Goal: Task Accomplishment & Management: Use online tool/utility

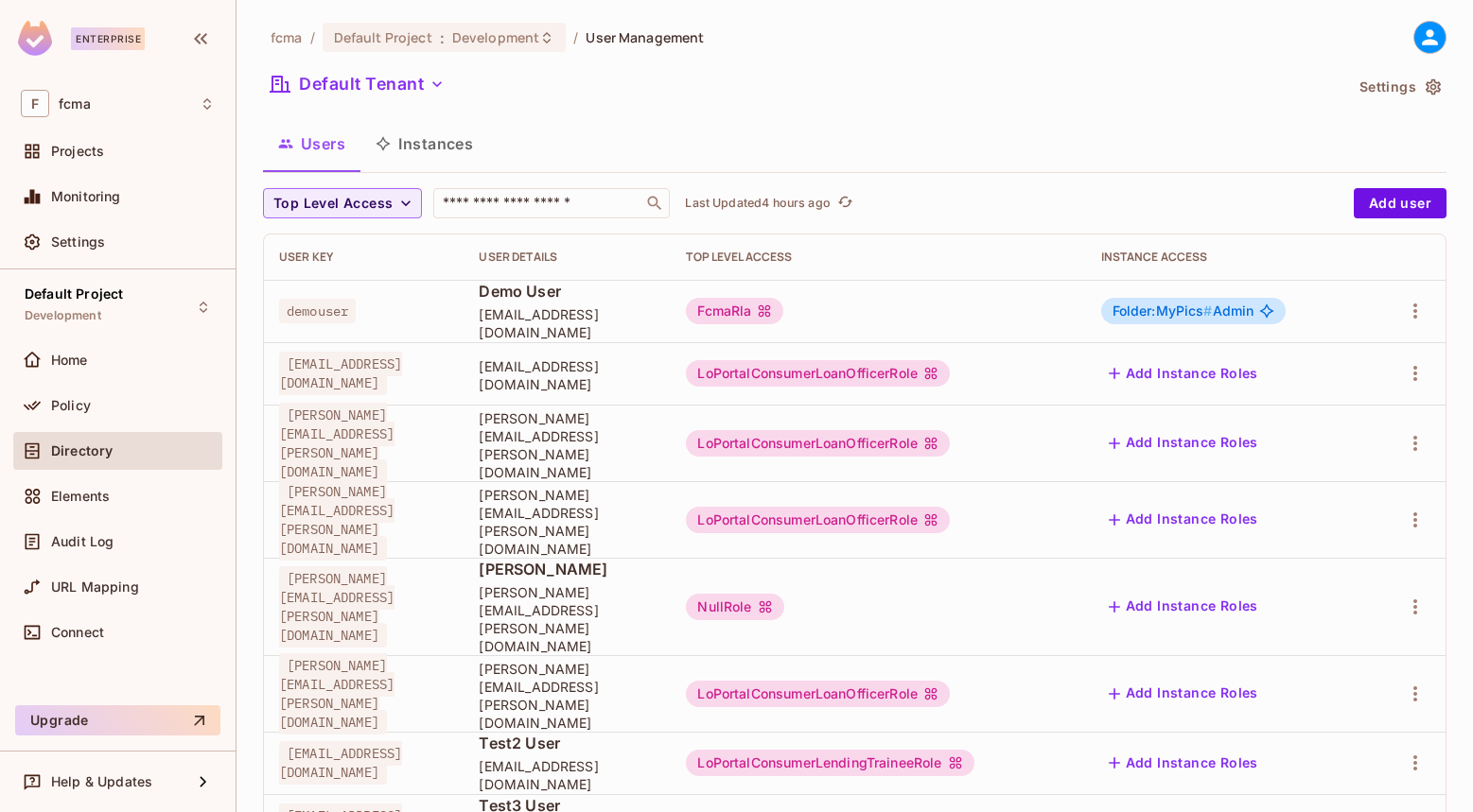
click at [86, 147] on span "Projects" at bounding box center [78, 150] width 53 height 15
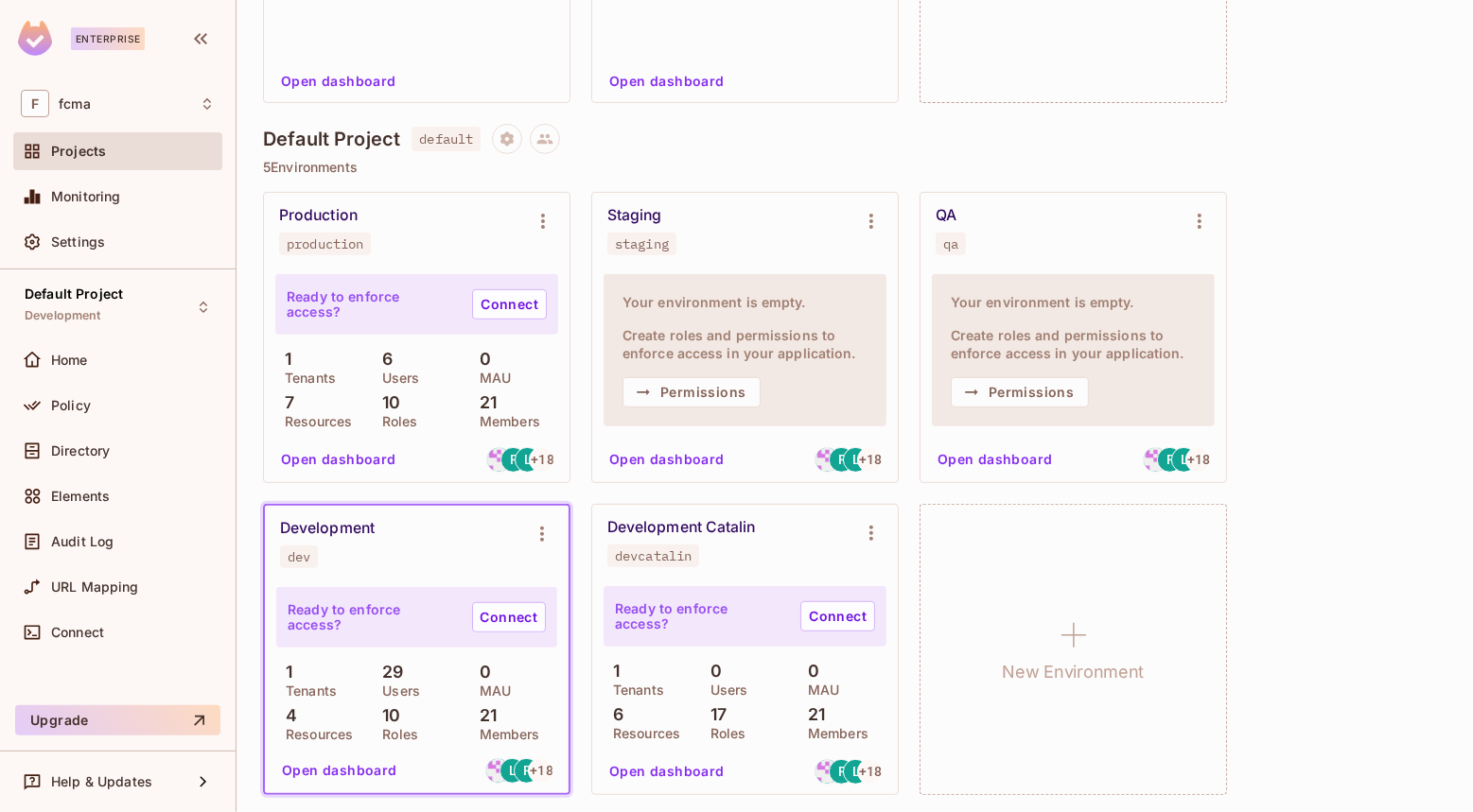
scroll to position [447, 0]
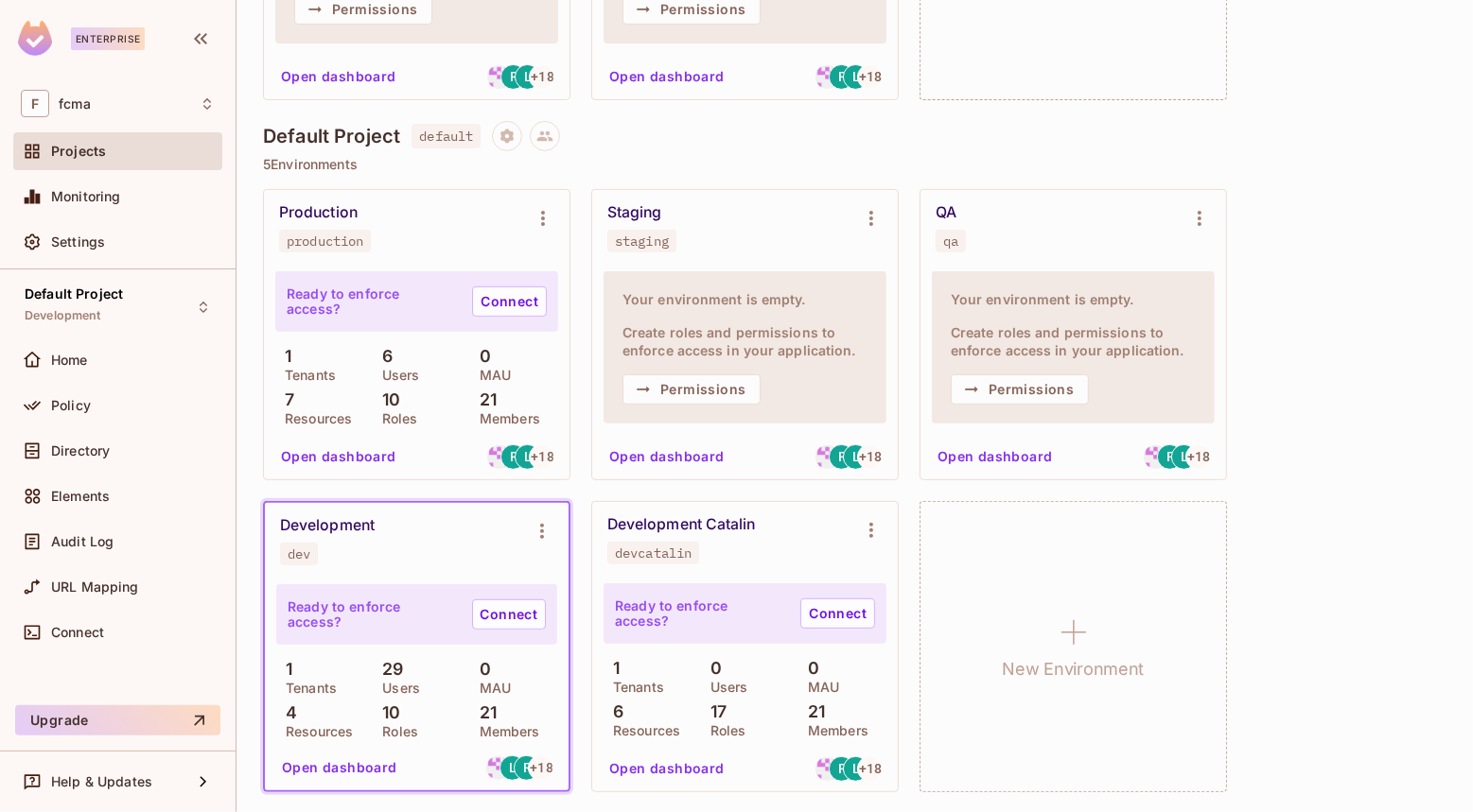
click at [359, 767] on button "Open dashboard" at bounding box center [339, 767] width 131 height 31
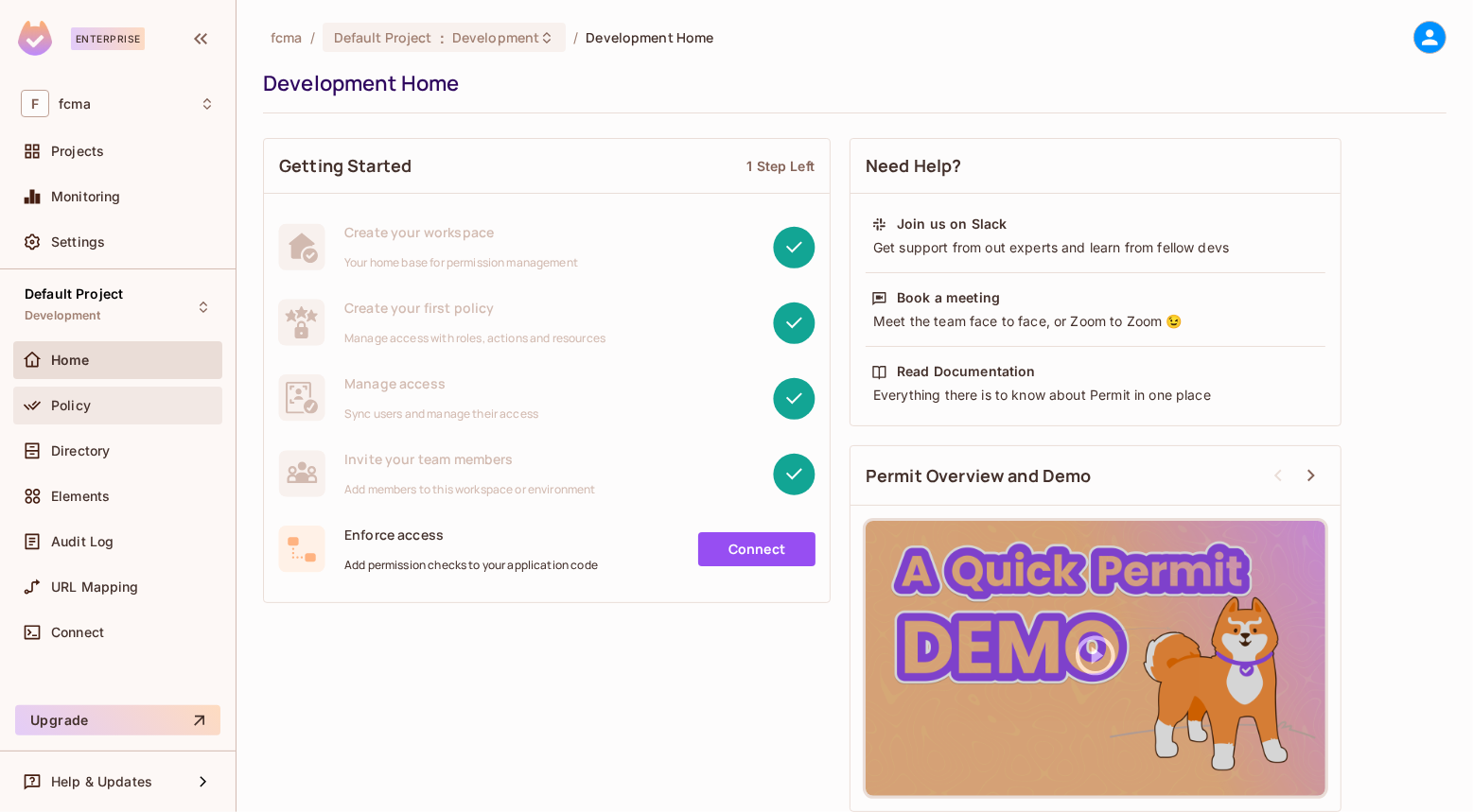
click at [73, 402] on span "Policy" at bounding box center [71, 406] width 40 height 15
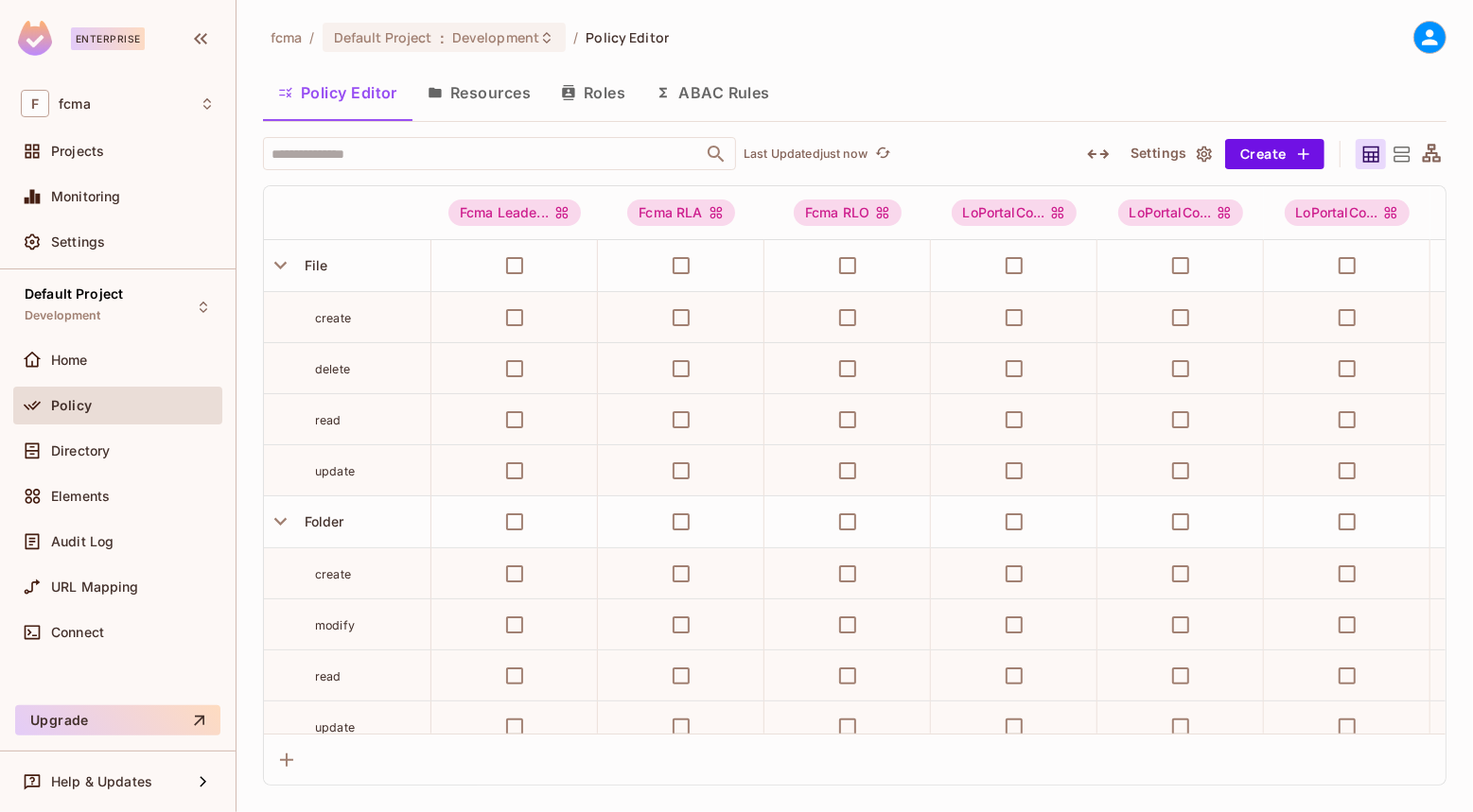
click at [498, 90] on button "Resources" at bounding box center [479, 93] width 134 height 47
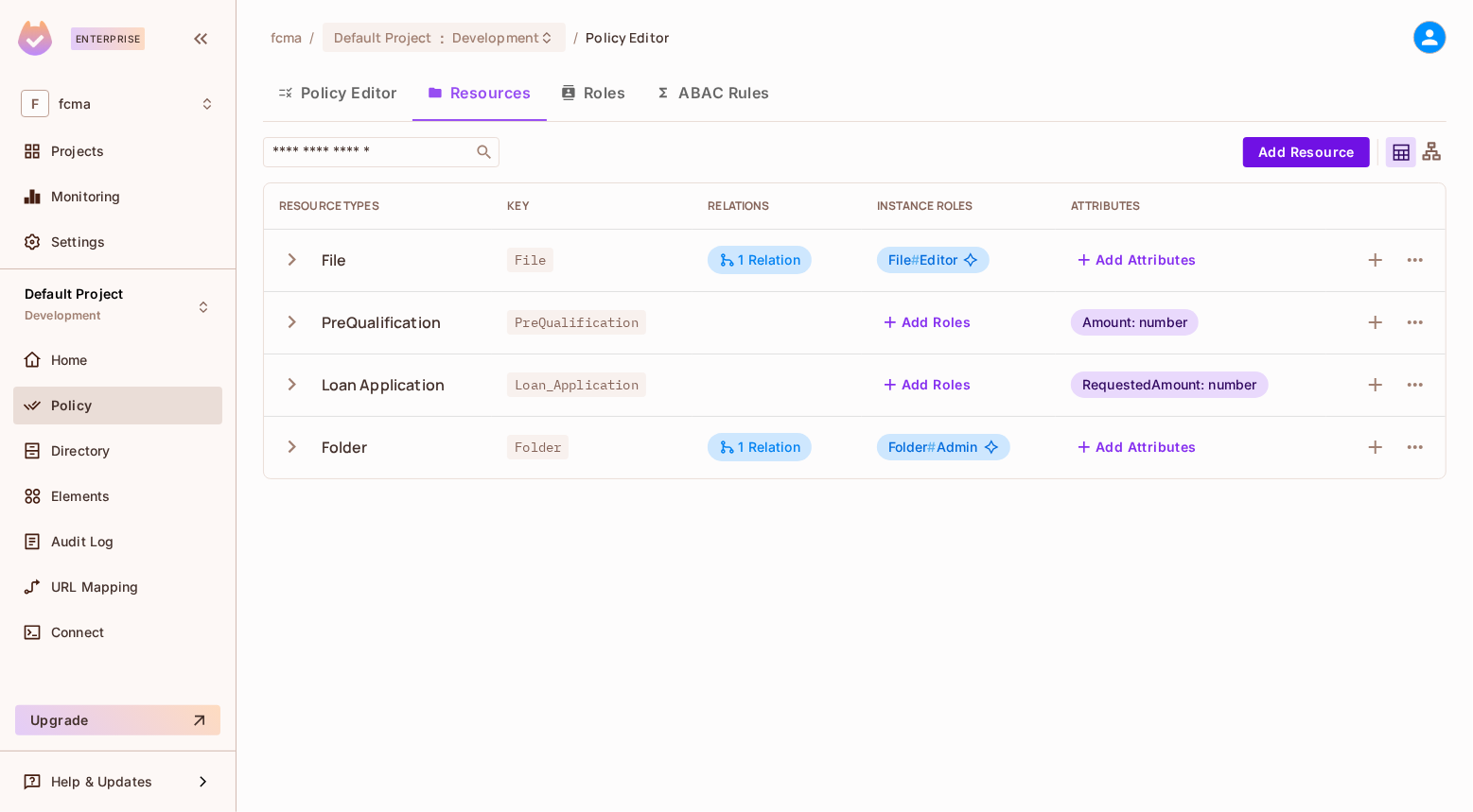
click at [293, 388] on icon "button" at bounding box center [292, 385] width 26 height 26
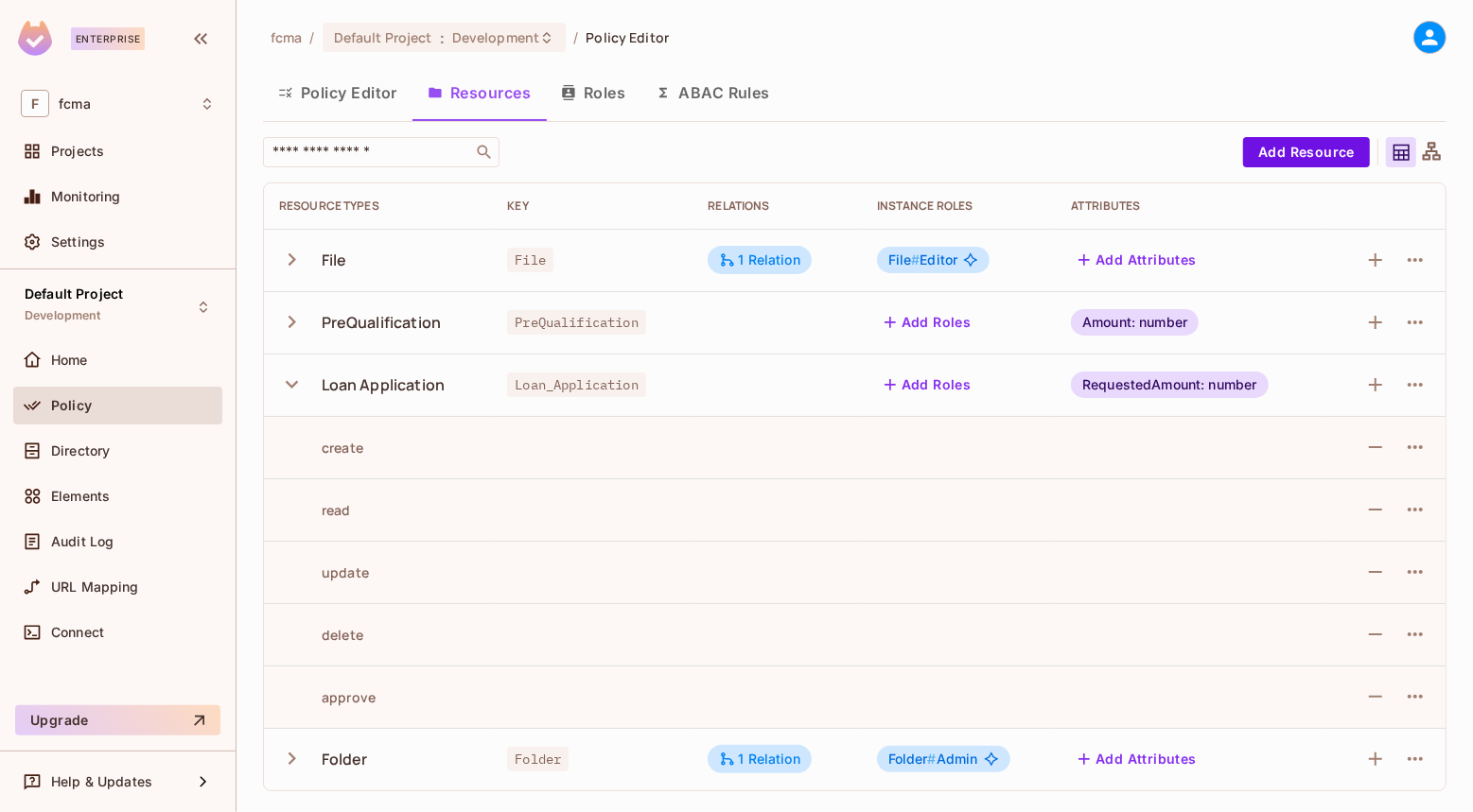
click at [292, 387] on icon "button" at bounding box center [292, 385] width 12 height 8
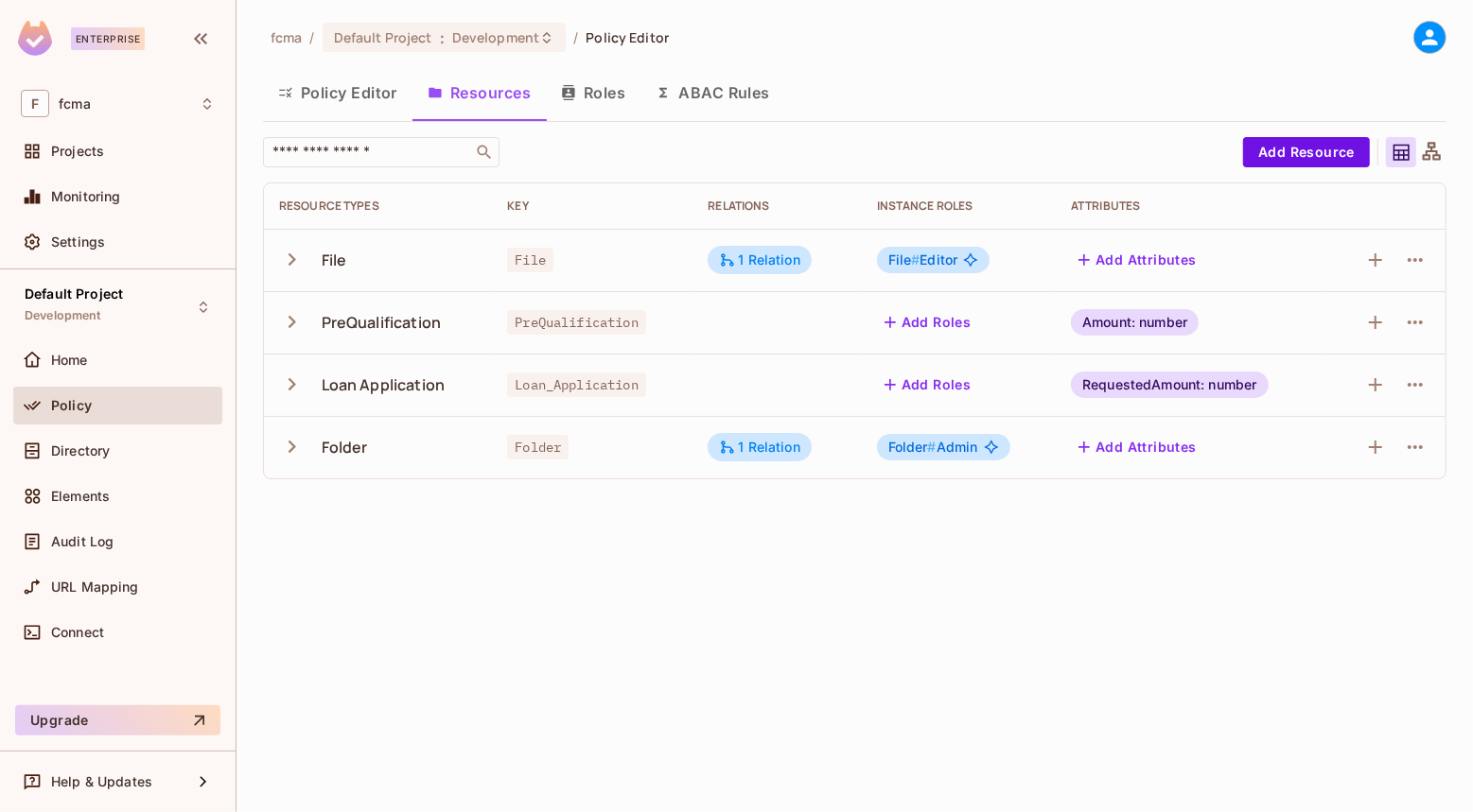
click at [984, 562] on div "fcma / Default Project : Development / Policy Editor Policy Editor Resources Ro…" at bounding box center [855, 406] width 1237 height 812
click at [77, 95] on div "F fcma" at bounding box center [118, 104] width 194 height 28
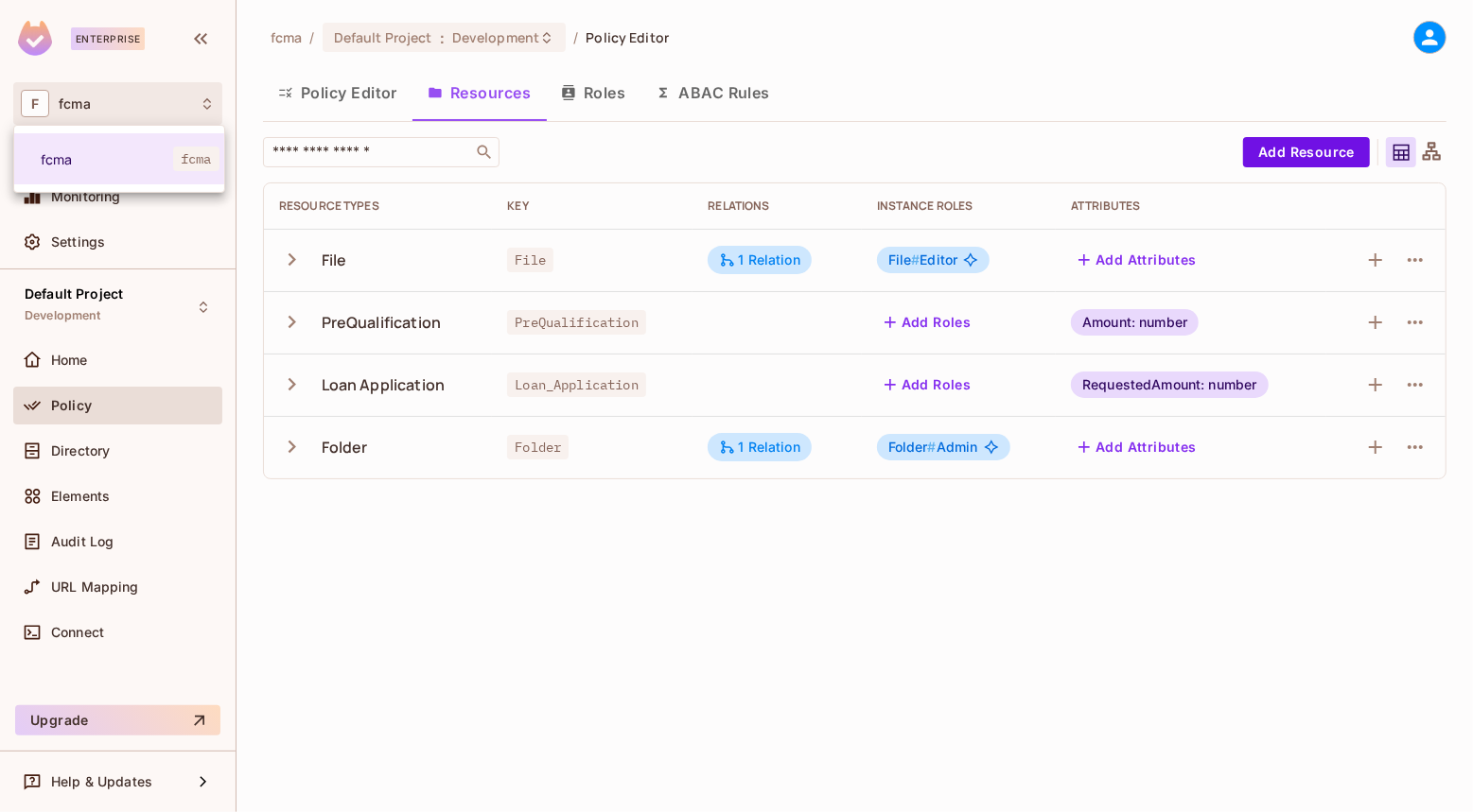
click at [816, 30] on div at bounding box center [736, 406] width 1473 height 812
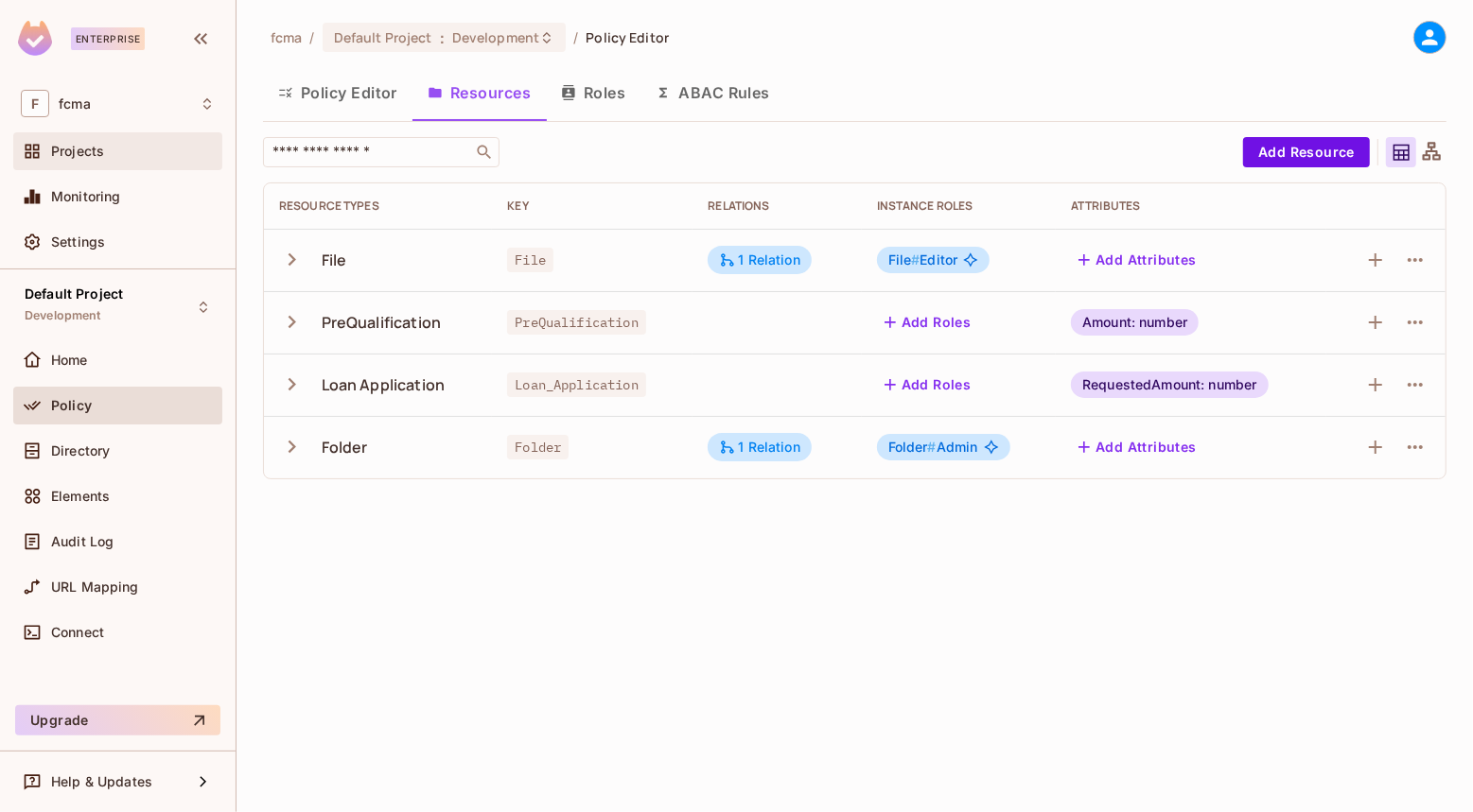
click at [76, 151] on span "Projects" at bounding box center [78, 150] width 53 height 15
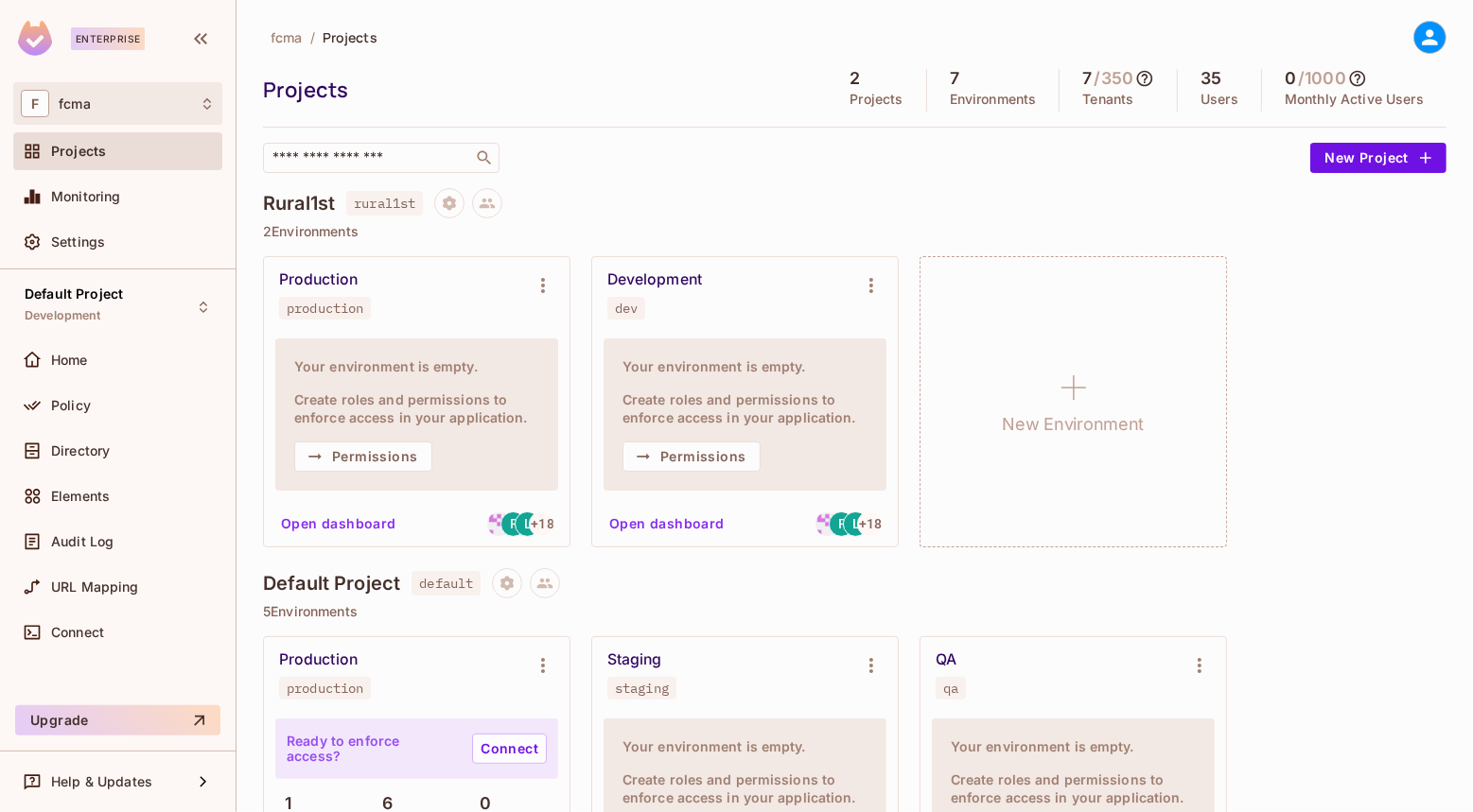
click at [209, 103] on icon at bounding box center [207, 104] width 15 height 15
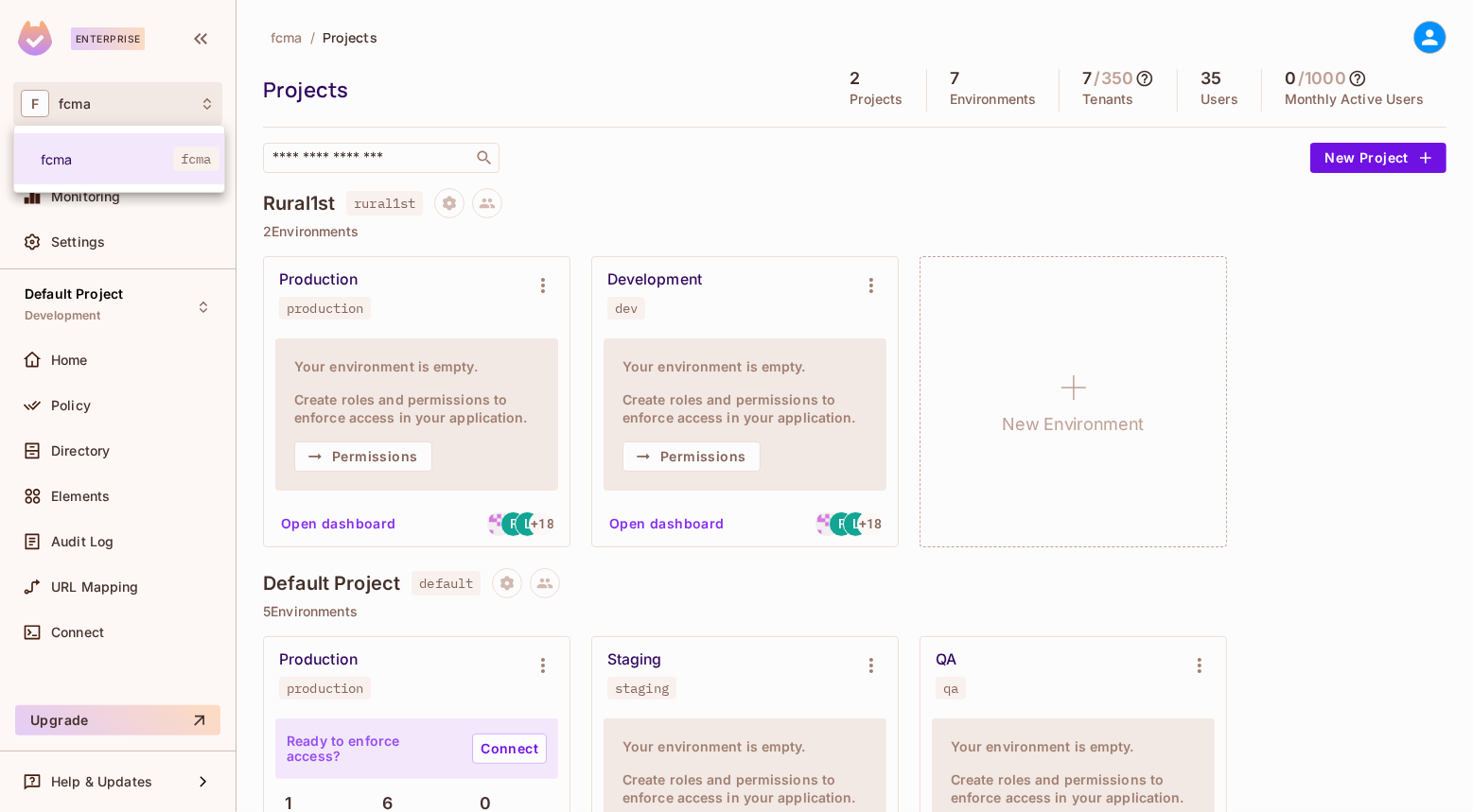
click at [579, 10] on div at bounding box center [736, 406] width 1473 height 812
